Goal: Information Seeking & Learning: Learn about a topic

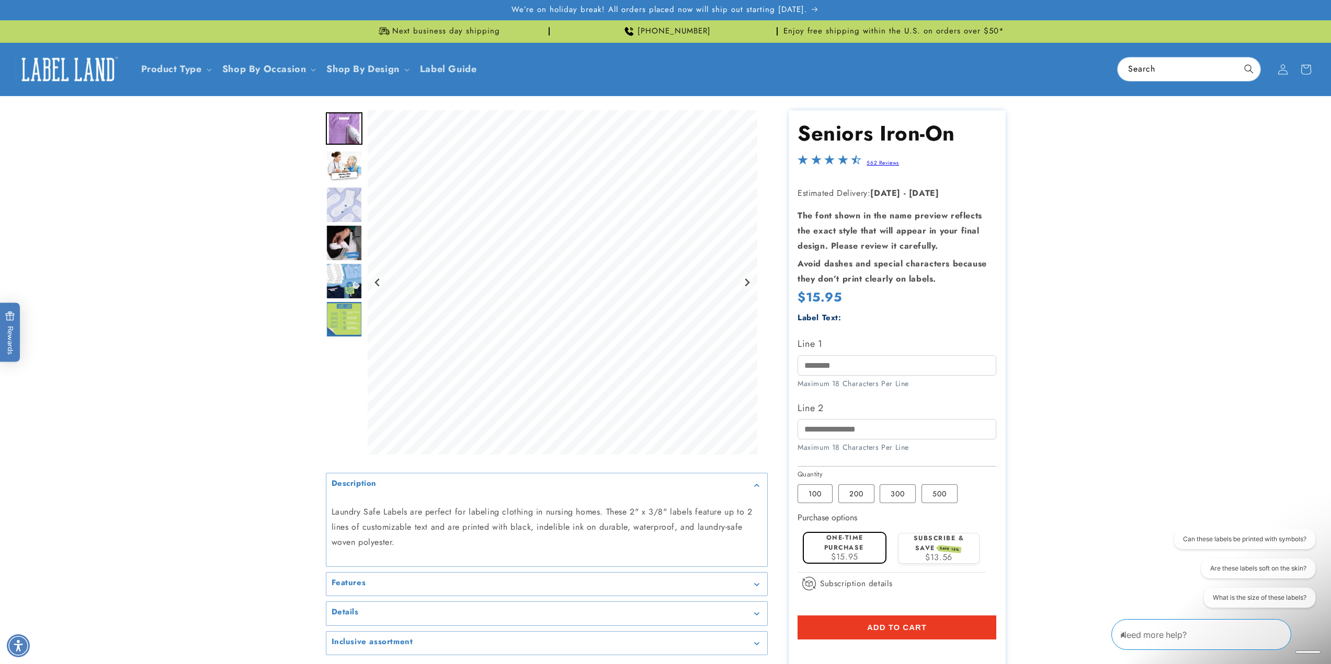
click at [346, 153] on img "Go to slide 2" at bounding box center [344, 167] width 37 height 32
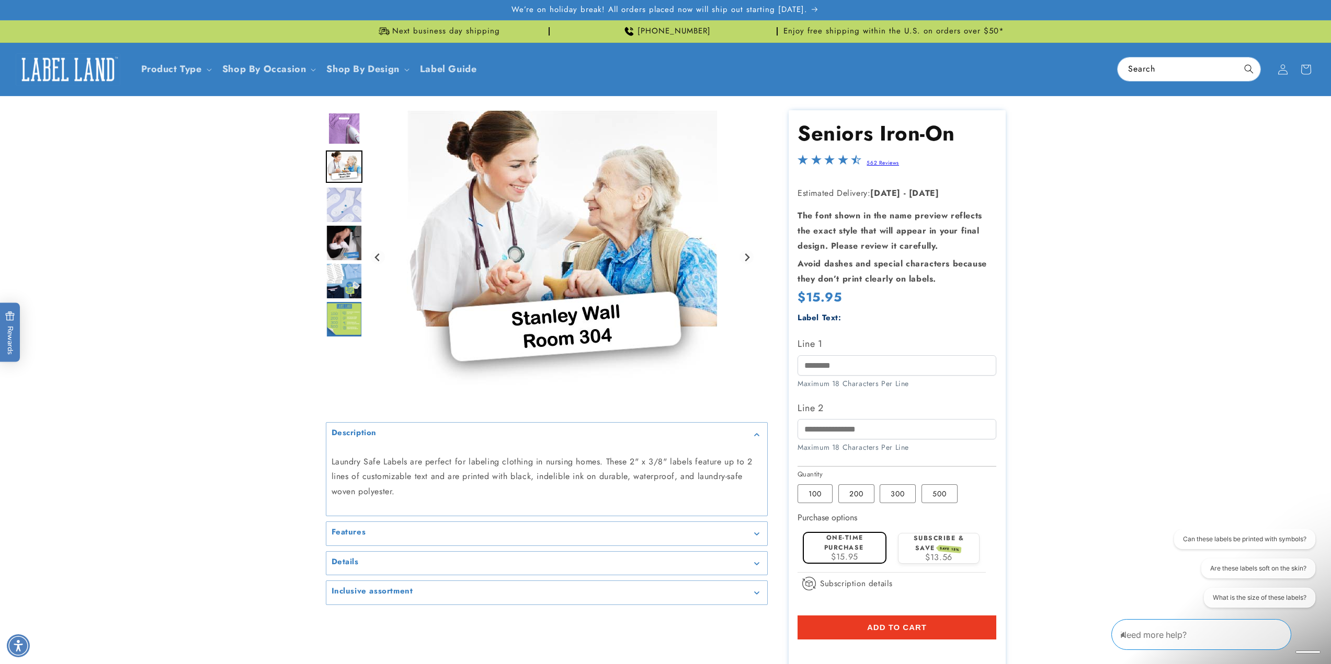
click at [346, 208] on img "Go to slide 3" at bounding box center [344, 205] width 37 height 37
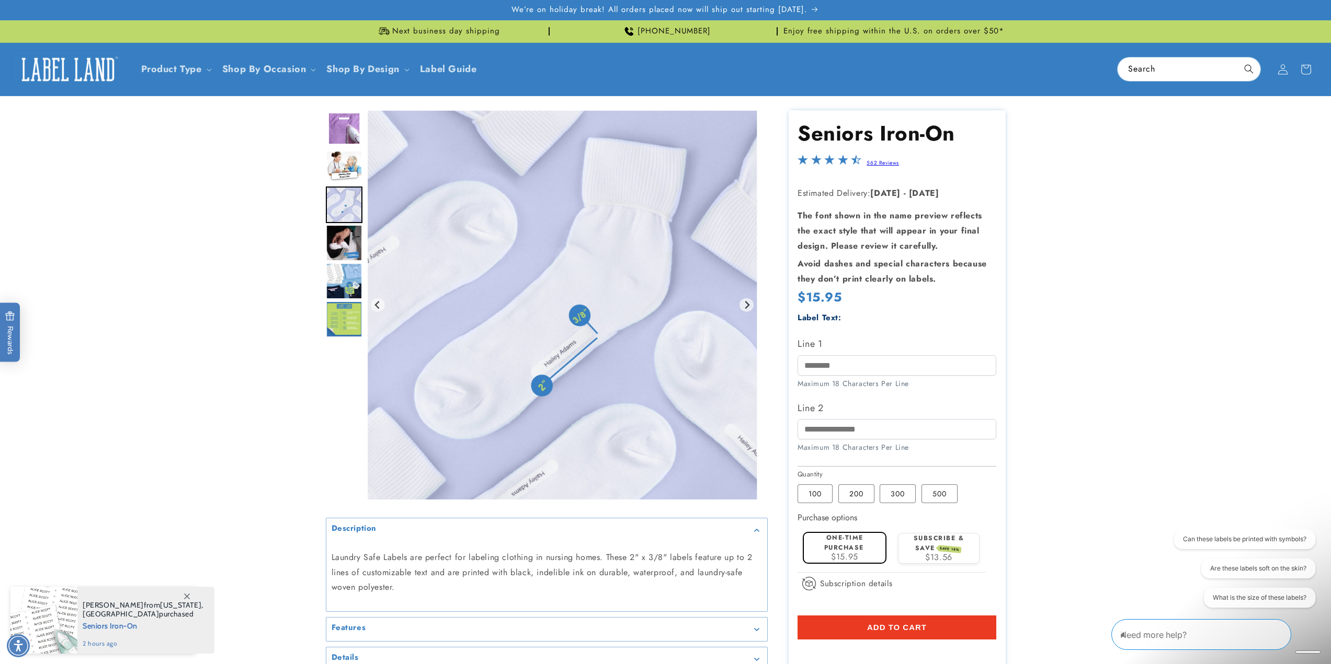
click at [347, 241] on img "Go to slide 4" at bounding box center [344, 243] width 37 height 37
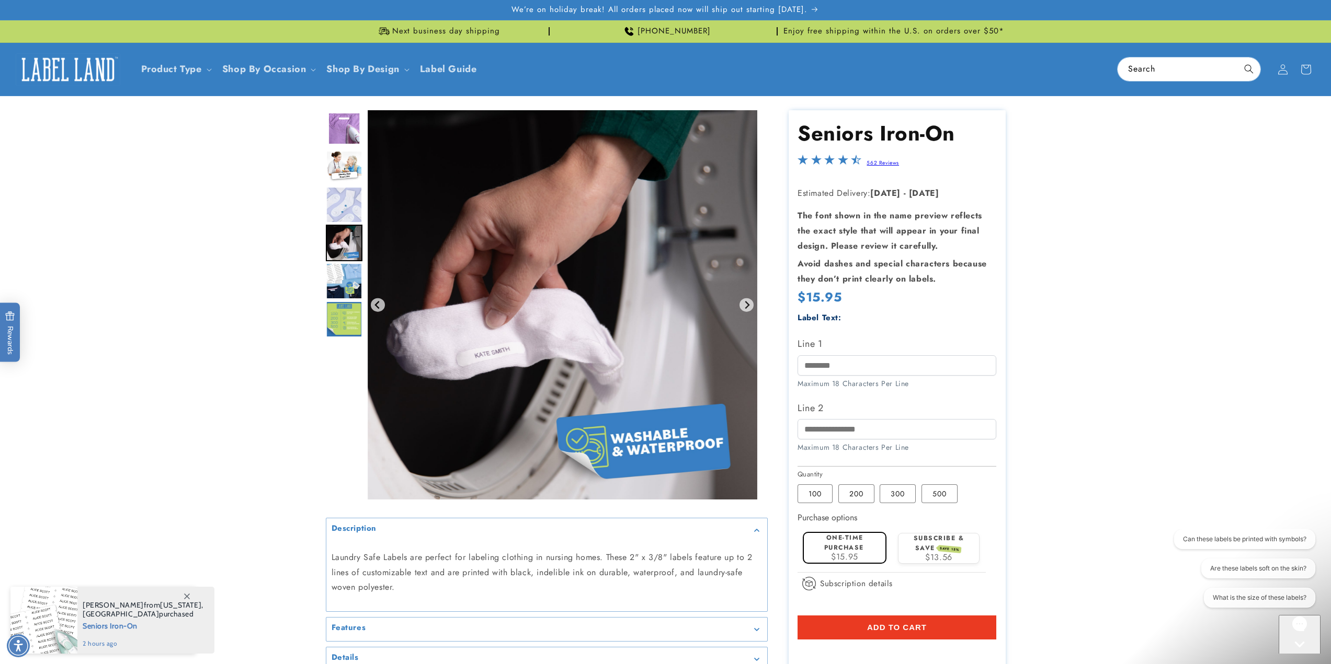
click at [345, 286] on img "Go to slide 5" at bounding box center [344, 281] width 37 height 37
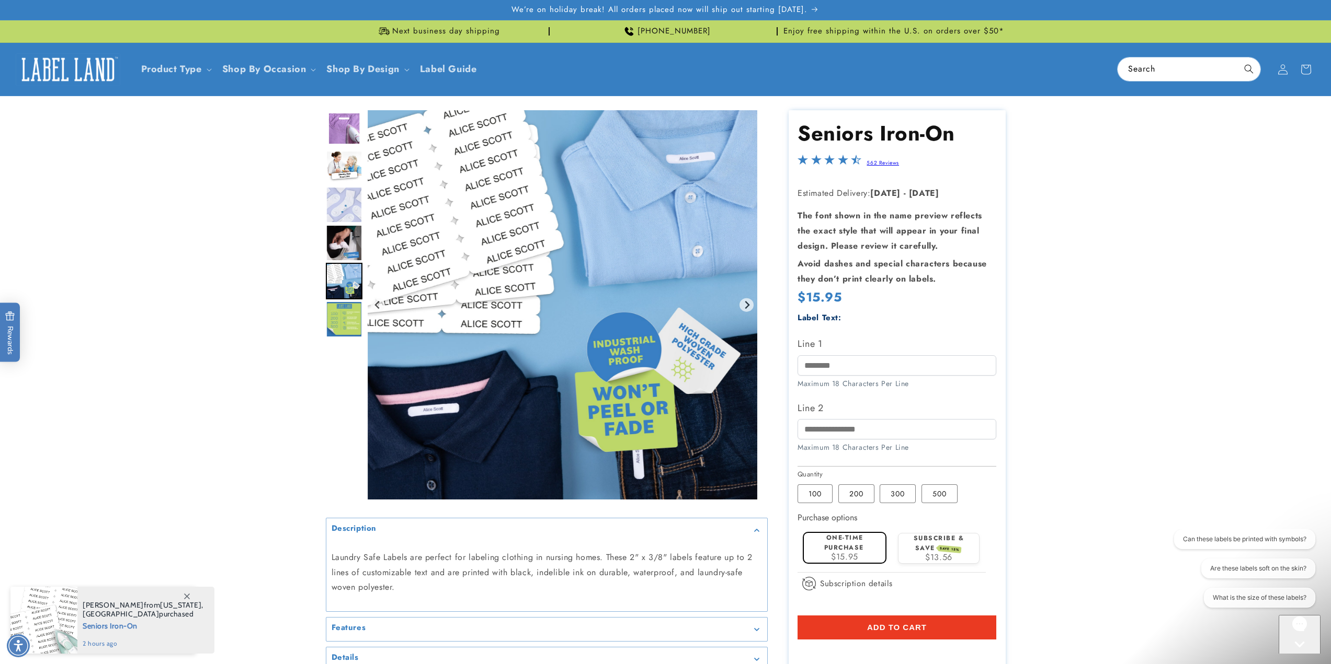
click at [350, 322] on img "Go to slide 6" at bounding box center [344, 319] width 37 height 37
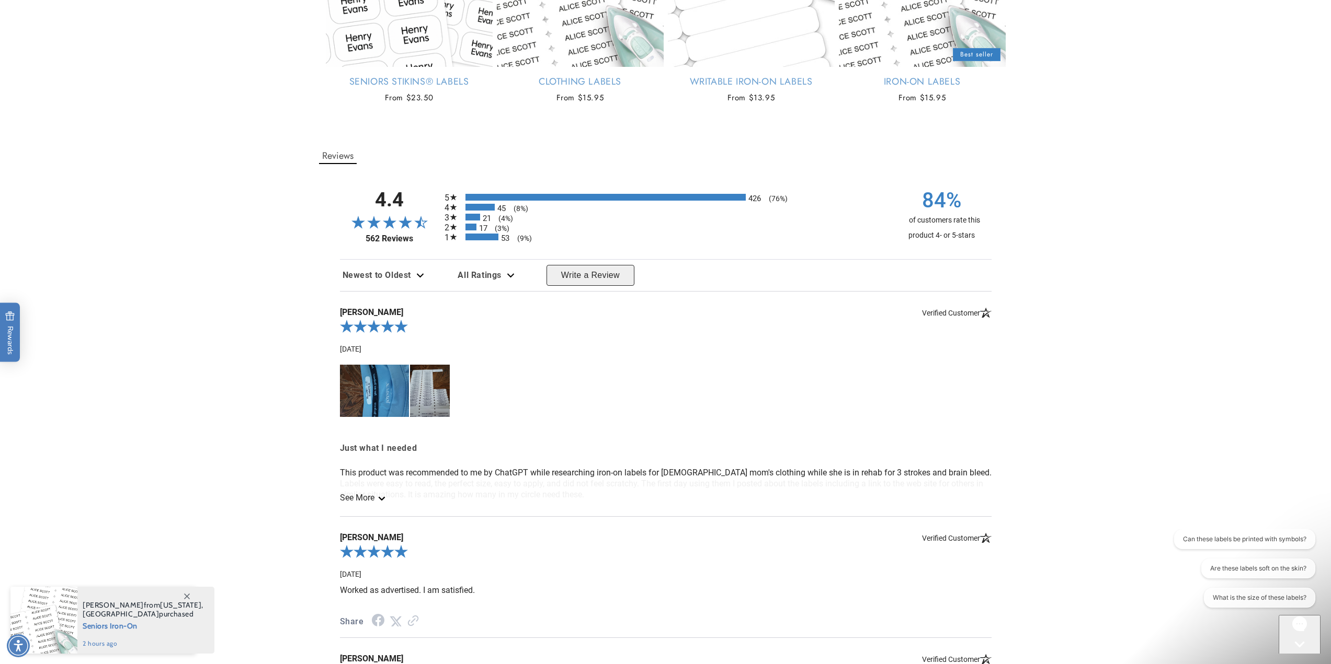
scroll to position [889, 0]
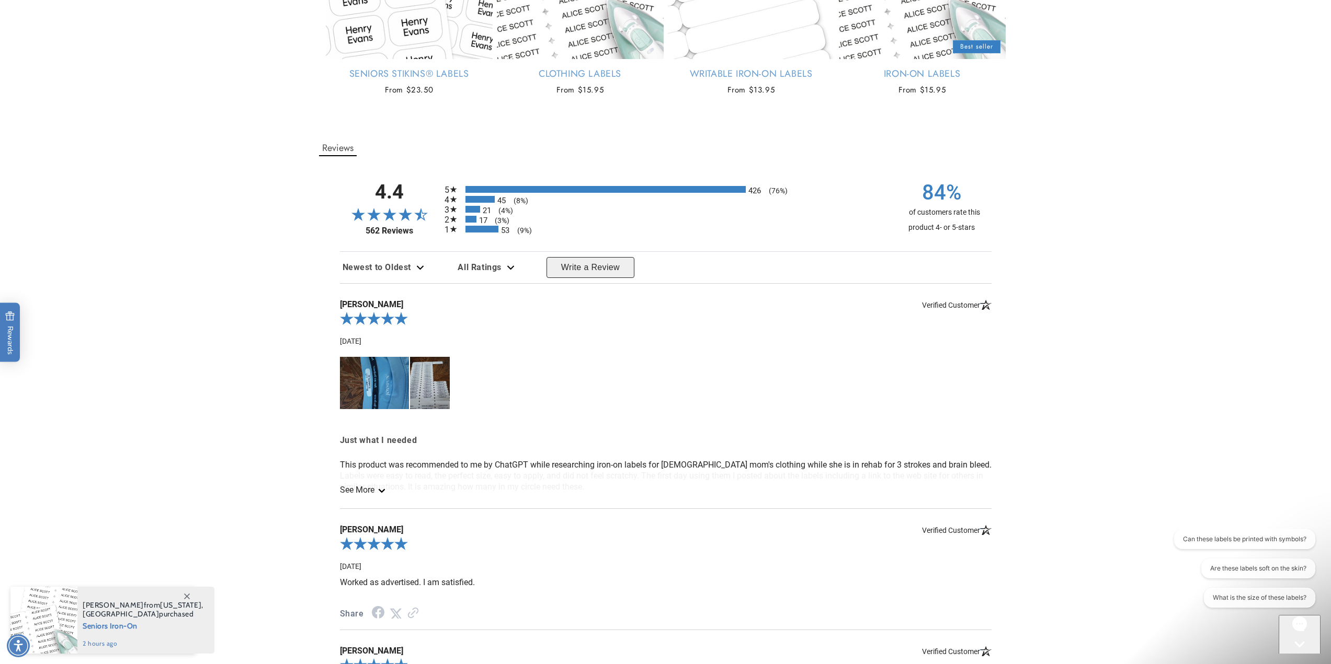
click at [389, 392] on img at bounding box center [375, 383] width 70 height 52
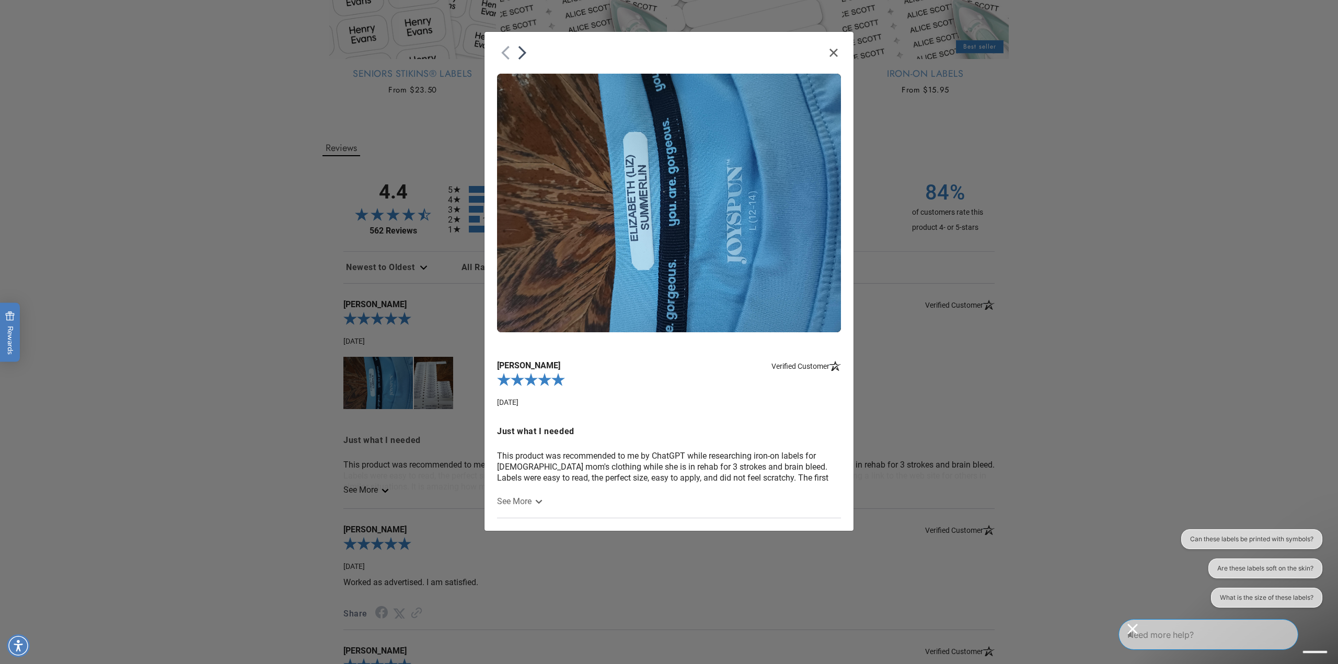
click at [833, 56] on icon "Close" at bounding box center [834, 53] width 8 height 8
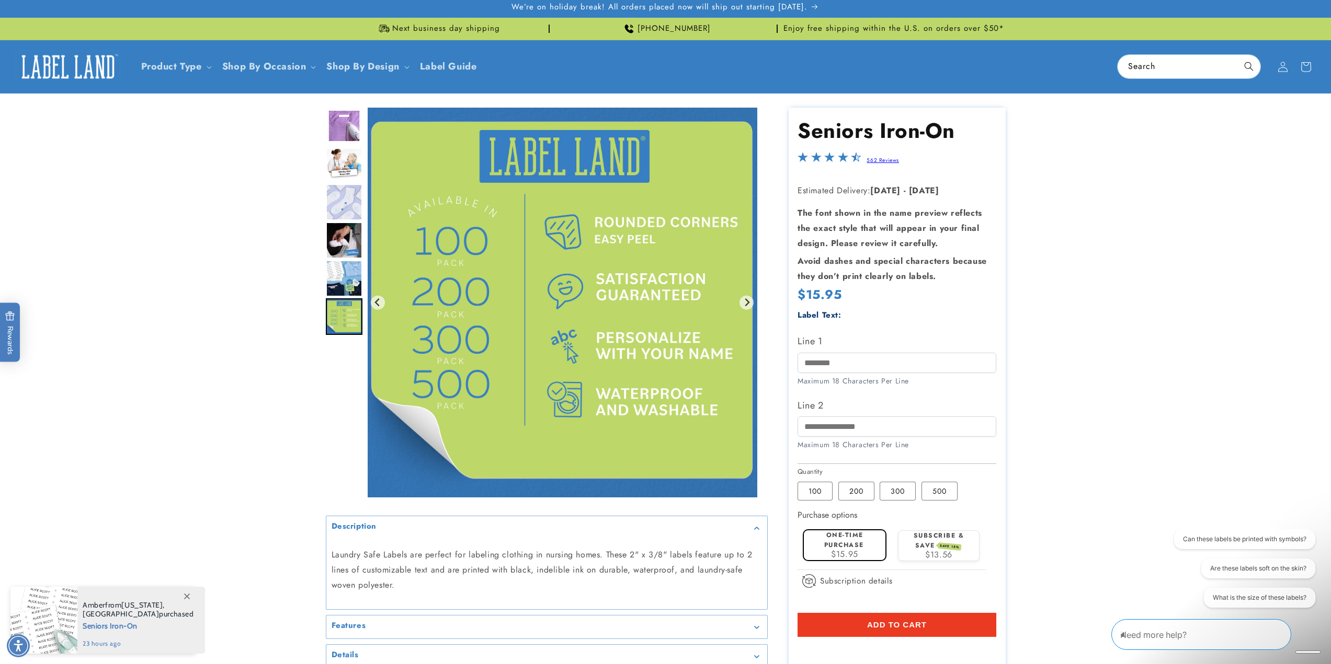
scroll to position [0, 0]
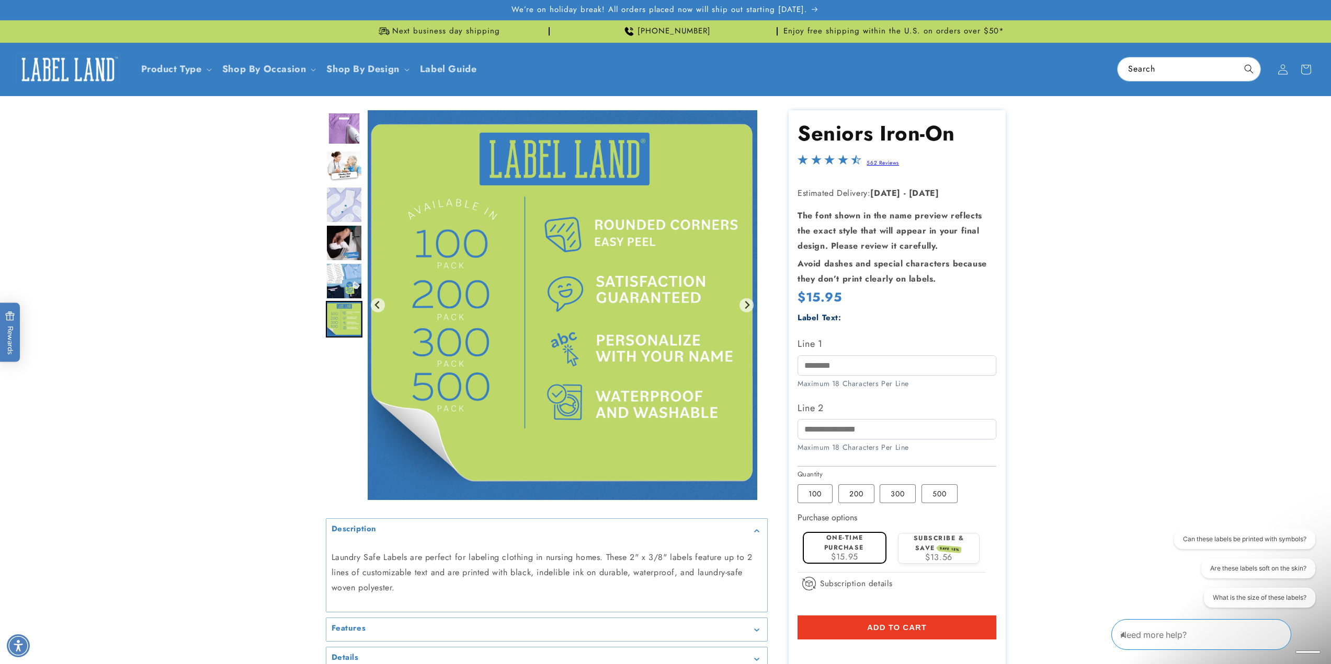
click at [346, 244] on img "Go to slide 4" at bounding box center [344, 243] width 37 height 37
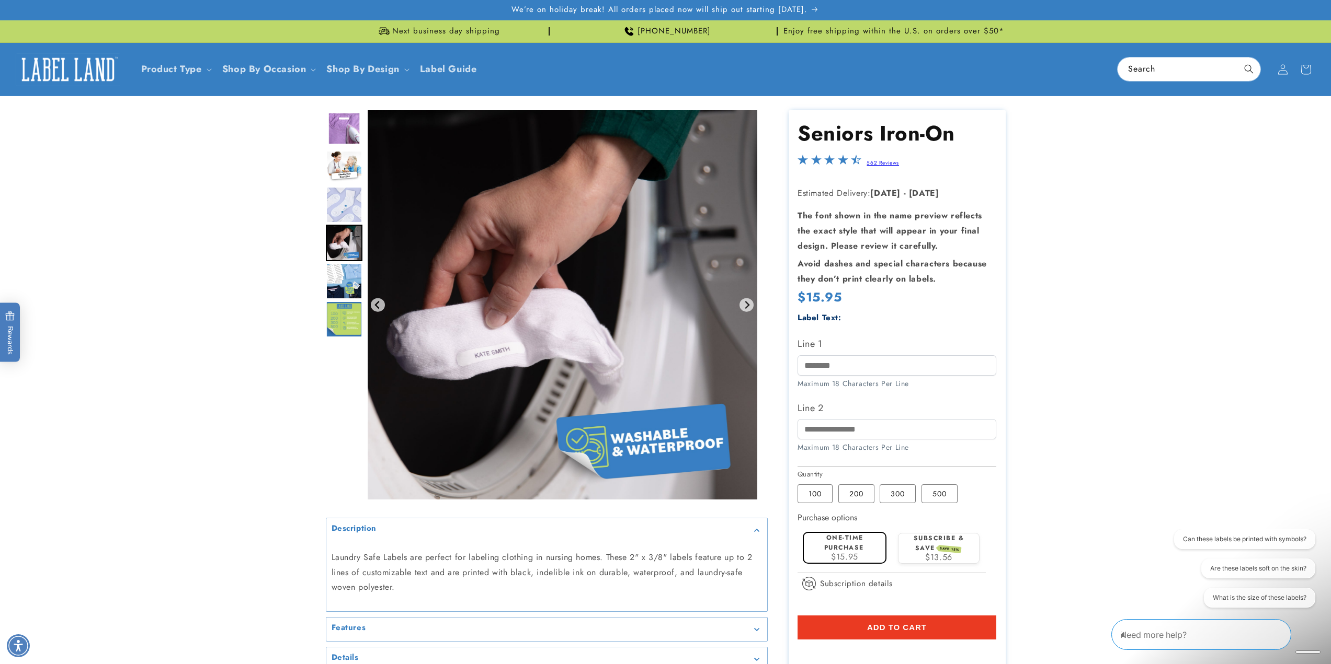
click at [342, 288] on img "Go to slide 5" at bounding box center [344, 281] width 37 height 37
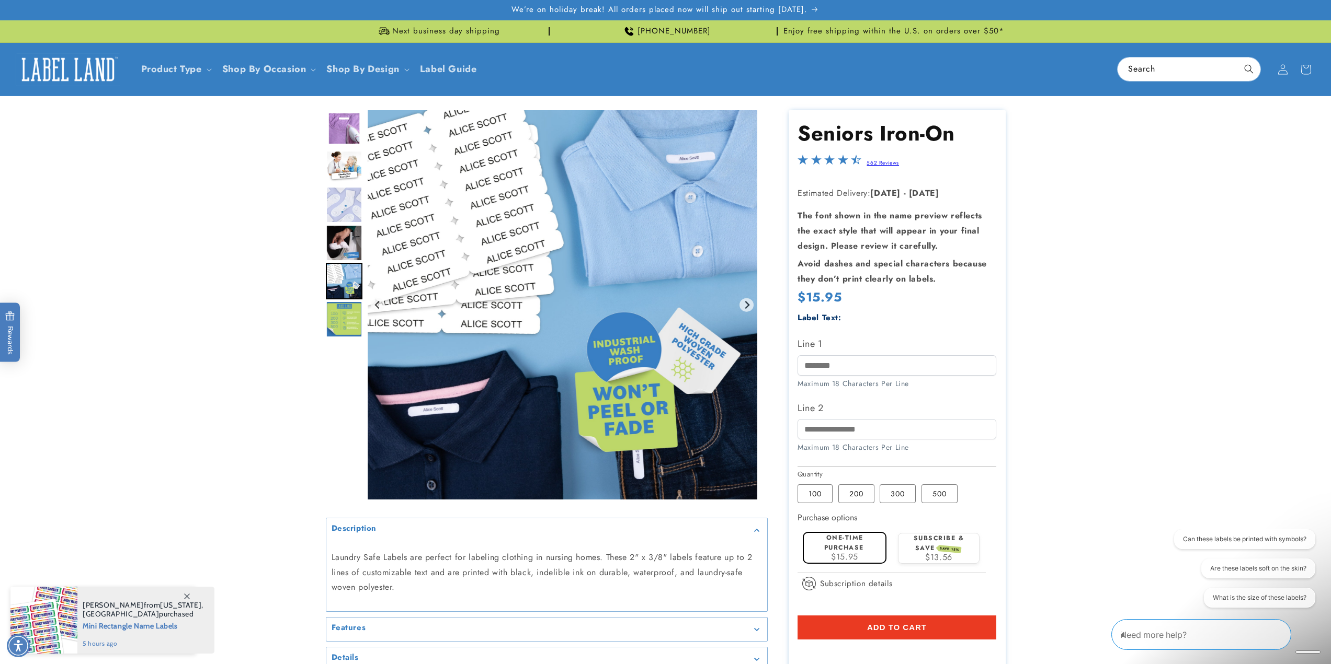
click at [341, 129] on img "Go to slide 1" at bounding box center [344, 128] width 37 height 32
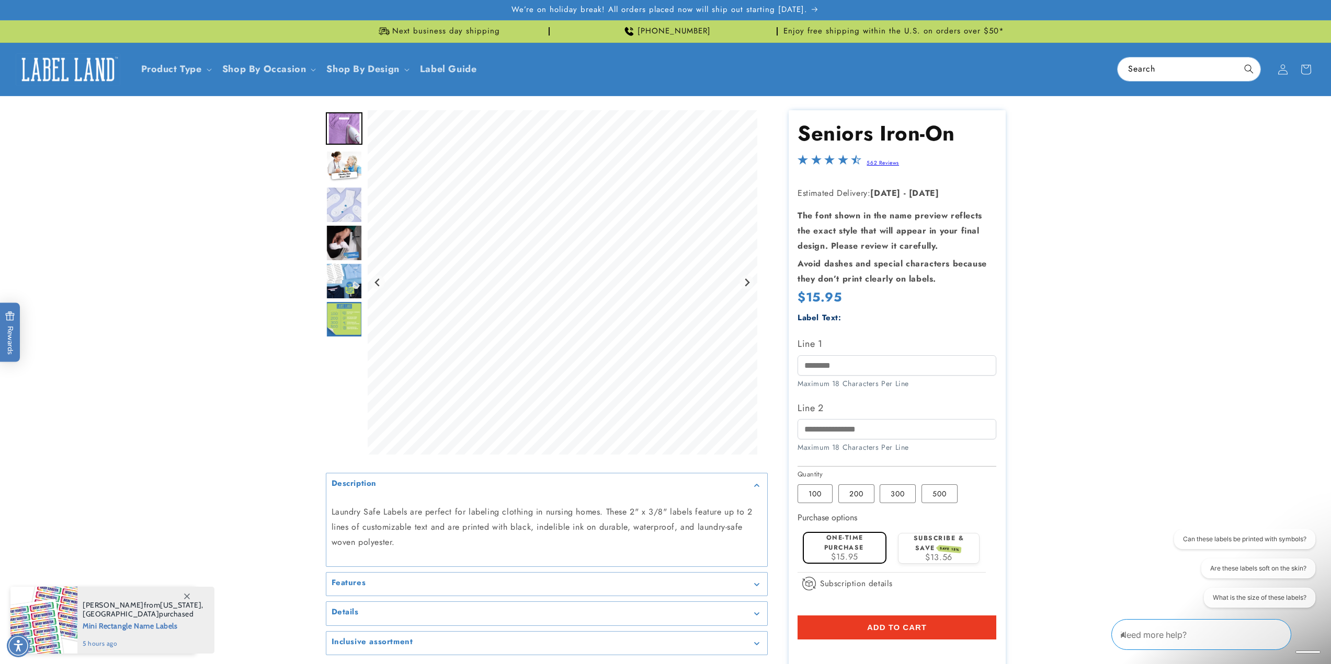
scroll to position [52, 0]
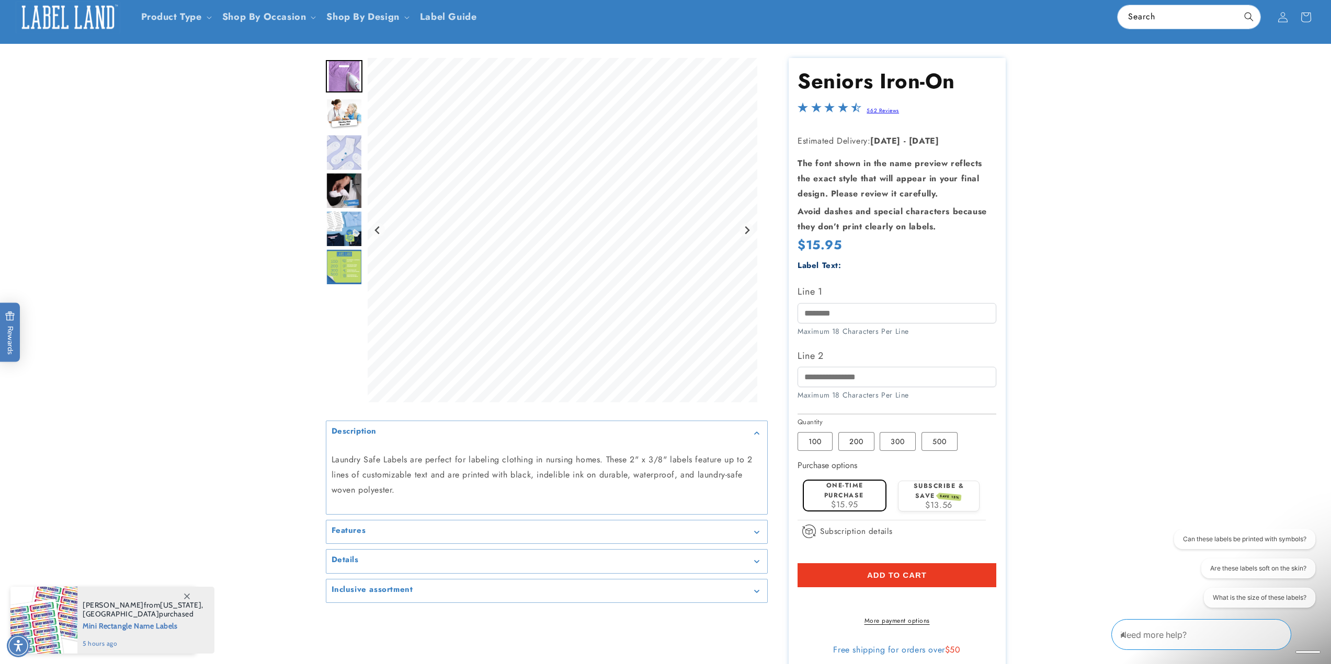
click at [348, 113] on img "Go to slide 2" at bounding box center [344, 114] width 37 height 32
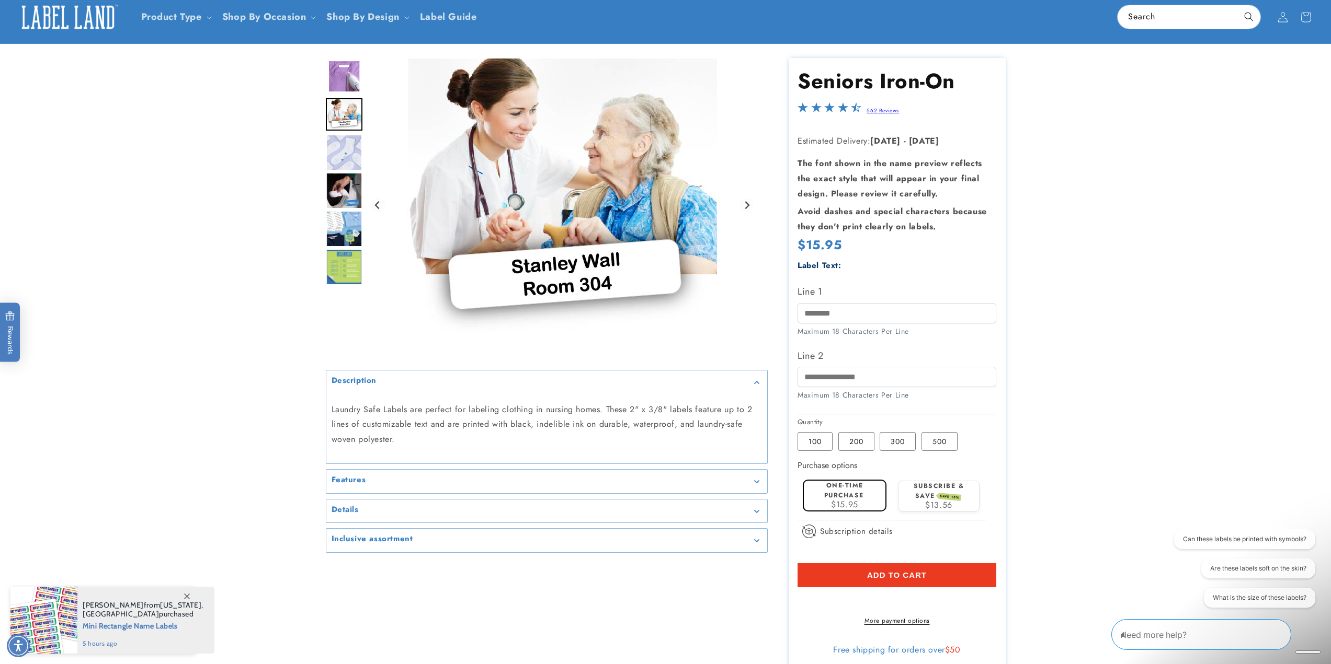
click at [337, 227] on img "Go to slide 5" at bounding box center [344, 229] width 37 height 37
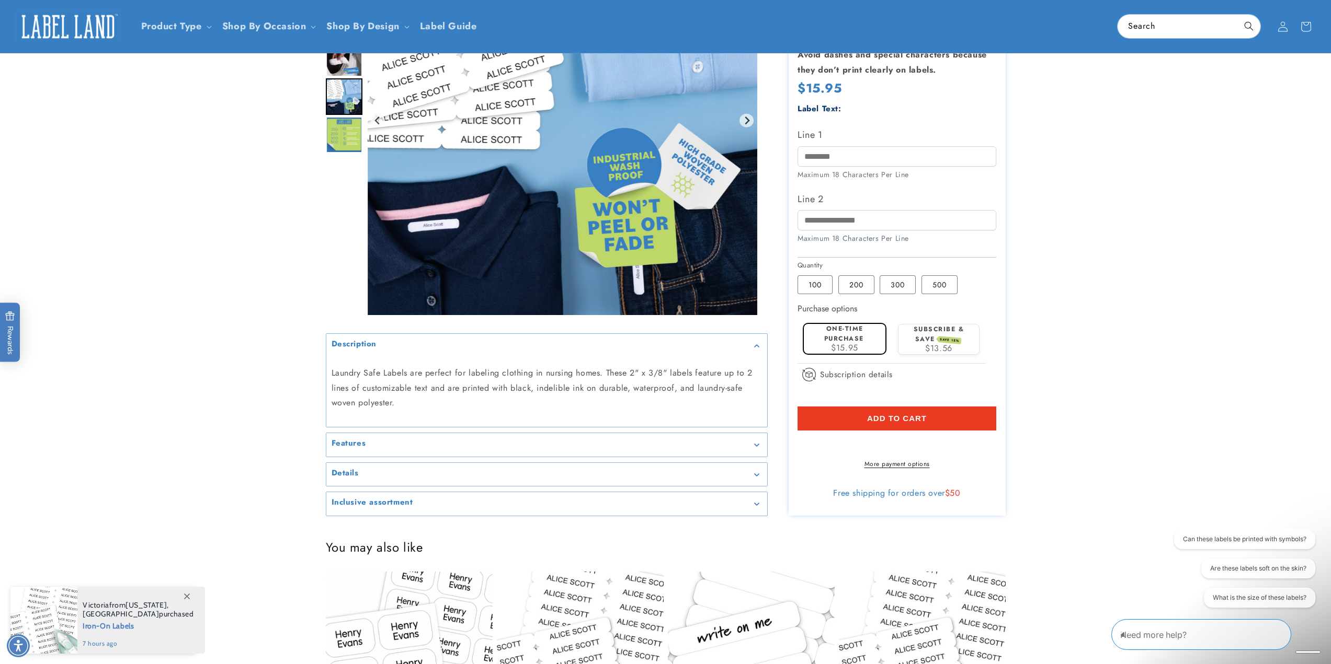
scroll to position [0, 0]
